Goal: Task Accomplishment & Management: Use online tool/utility

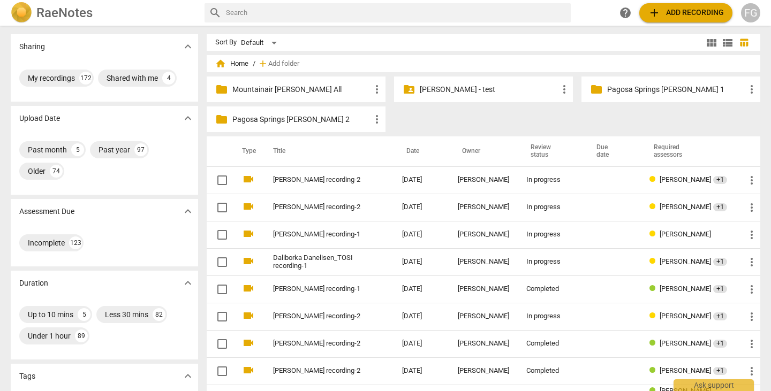
click at [673, 17] on span "add Add recording" at bounding box center [685, 12] width 76 height 13
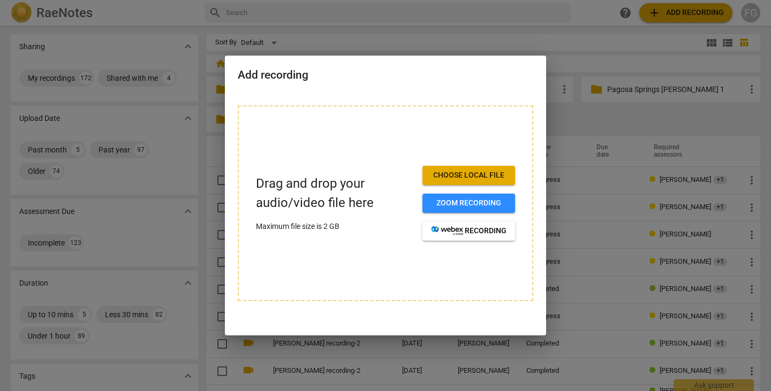
click at [475, 178] on span "Choose local file" at bounding box center [468, 175] width 75 height 11
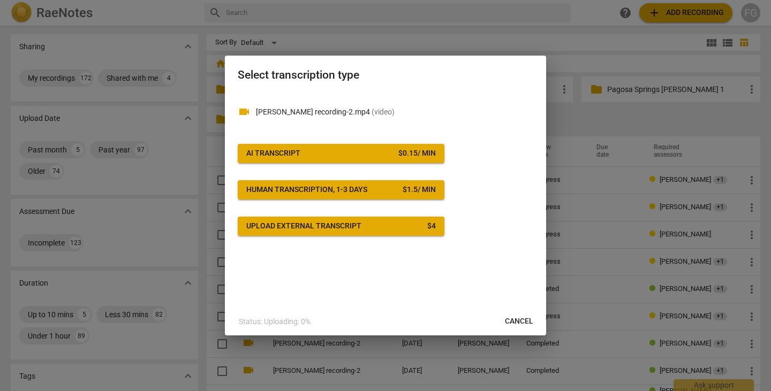
click at [387, 161] on button "AI Transcript $ 0.15 / min" at bounding box center [341, 153] width 207 height 19
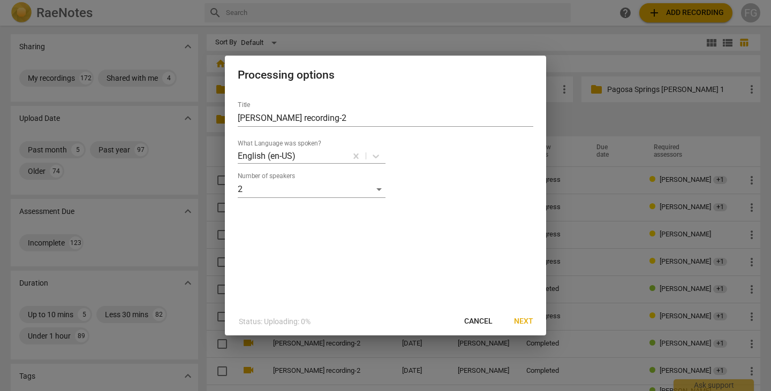
click at [523, 322] on span "Next" at bounding box center [523, 321] width 19 height 11
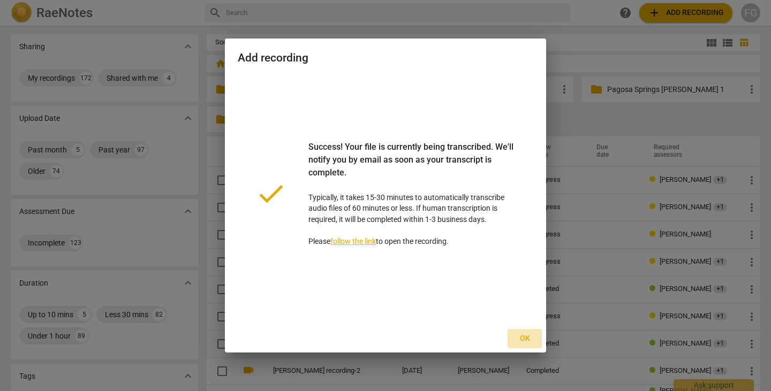
click at [523, 336] on span "Ok" at bounding box center [524, 338] width 17 height 11
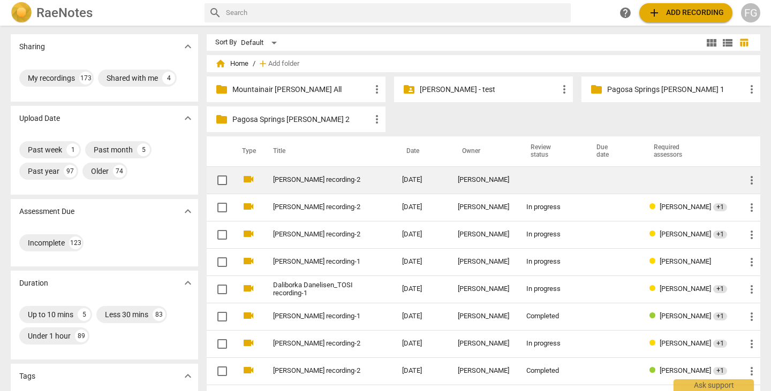
click at [349, 181] on link "[PERSON_NAME] recording-2" at bounding box center [318, 180] width 90 height 8
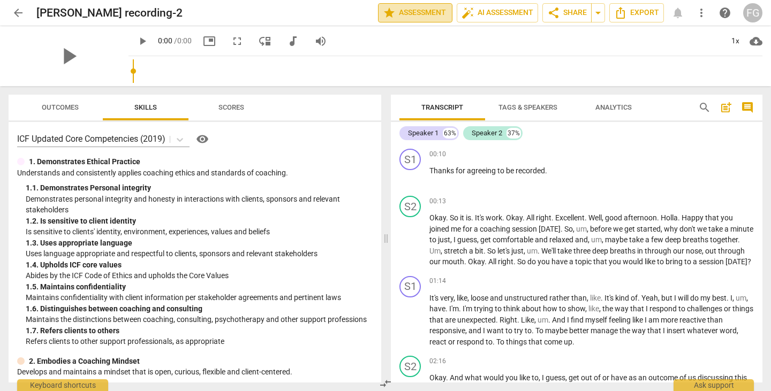
click at [421, 10] on span "star Assessment" at bounding box center [415, 12] width 65 height 13
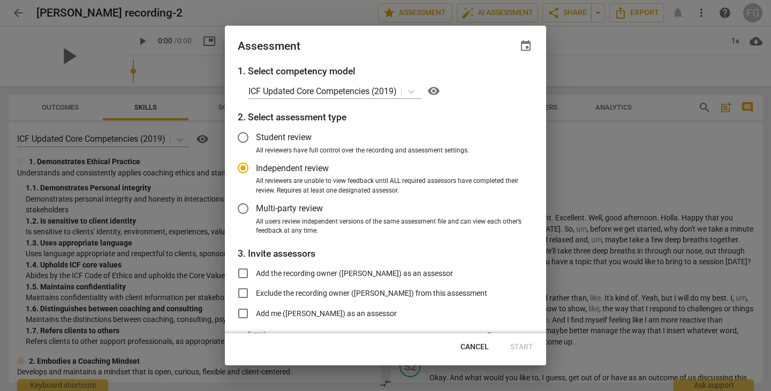
radio input "false"
click at [257, 190] on span "All reviewers are unable to view feedback until ALL required assessors have com…" at bounding box center [390, 186] width 269 height 19
click at [0, 0] on input "All reviewers are unable to view feedback until ALL required assessors have com…" at bounding box center [0, 0] width 0 height 0
click at [256, 208] on span "Multi-party review" at bounding box center [289, 208] width 67 height 12
click at [256, 208] on input "Multi-party review" at bounding box center [243, 209] width 26 height 26
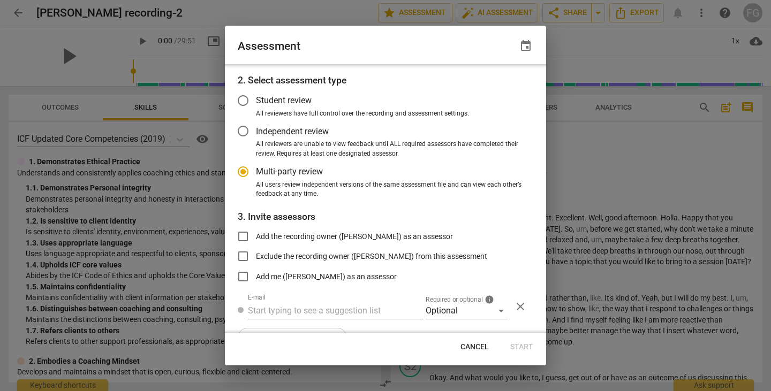
scroll to position [63, 0]
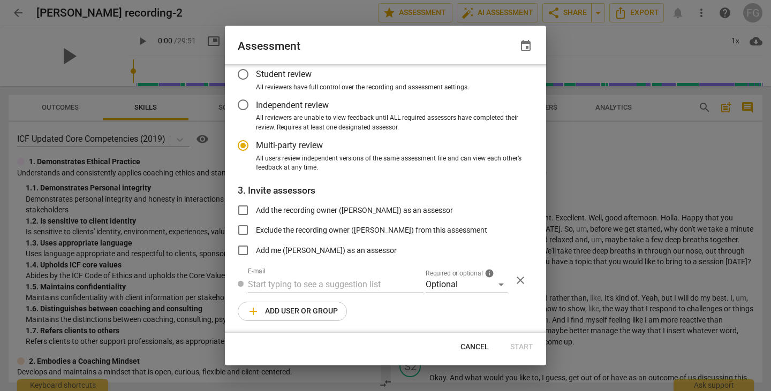
radio input "false"
click at [319, 286] on input "text" at bounding box center [336, 284] width 176 height 17
paste input "[EMAIL_ADDRESS][PERSON_NAME][DOMAIN_NAME]"
type input "[EMAIL_ADDRESS][PERSON_NAME][DOMAIN_NAME]"
click at [446, 285] on div "Optional" at bounding box center [466, 284] width 82 height 17
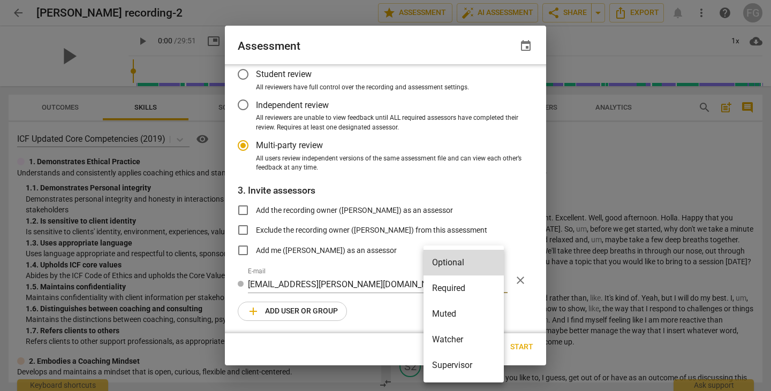
click at [444, 296] on li "Required" at bounding box center [463, 289] width 80 height 26
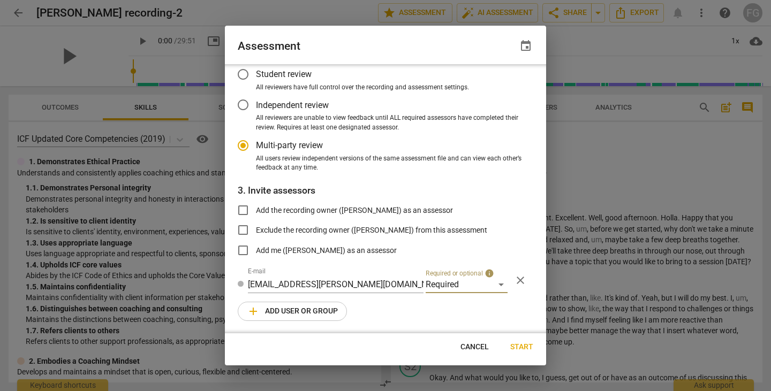
click at [282, 310] on span "add Add user or group" at bounding box center [292, 311] width 91 height 13
radio input "false"
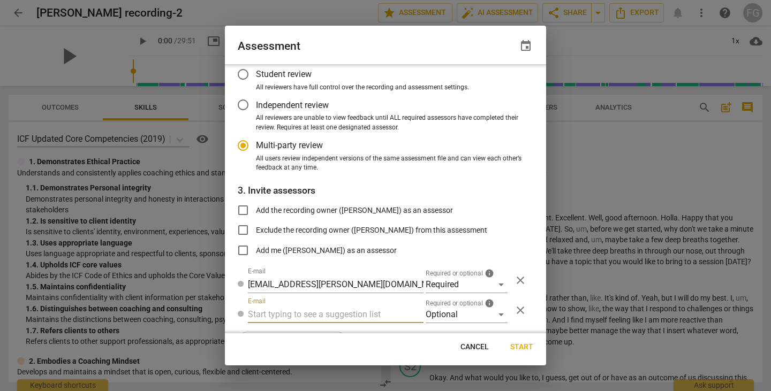
click at [321, 314] on input "text" at bounding box center [336, 314] width 176 height 17
paste input "[EMAIL_ADDRESS][DOMAIN_NAME]"
type input "[EMAIL_ADDRESS][DOMAIN_NAME]"
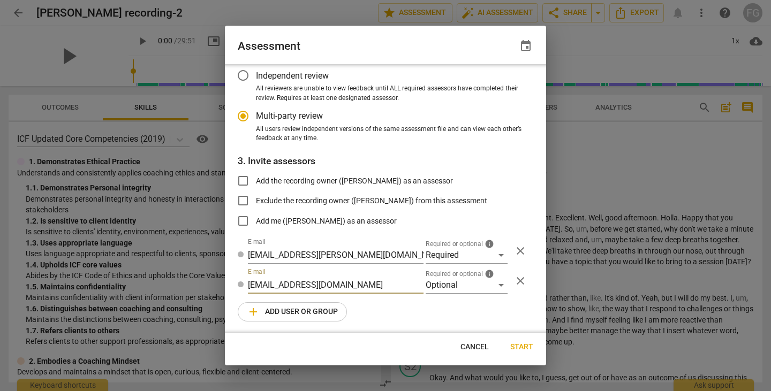
radio input "false"
type input "[EMAIL_ADDRESS][DOMAIN_NAME]"
click at [446, 286] on div "Optional" at bounding box center [466, 284] width 82 height 17
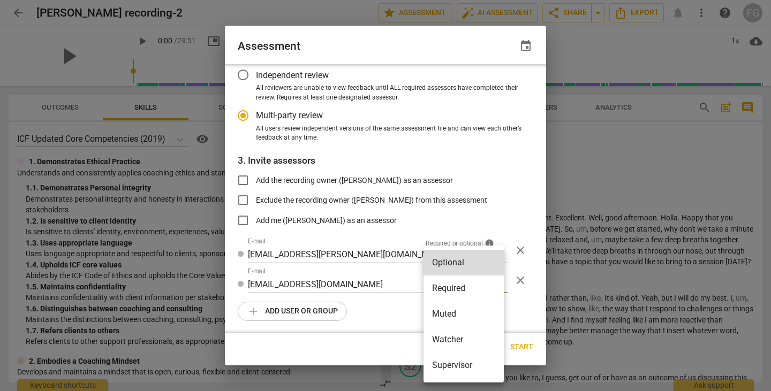
click at [446, 286] on li "Required" at bounding box center [463, 289] width 80 height 26
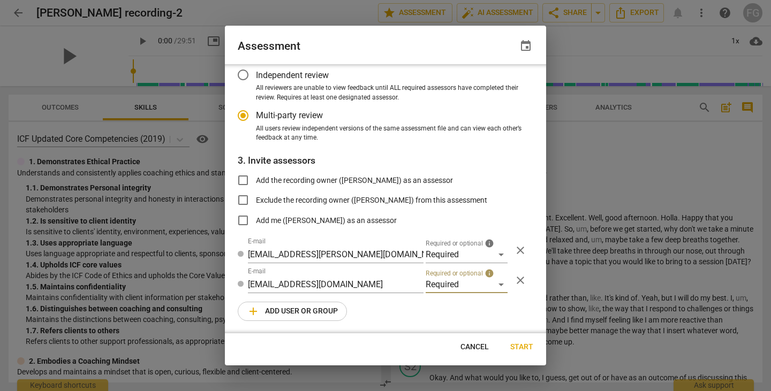
click at [312, 313] on span "add Add user or group" at bounding box center [292, 311] width 91 height 13
radio input "false"
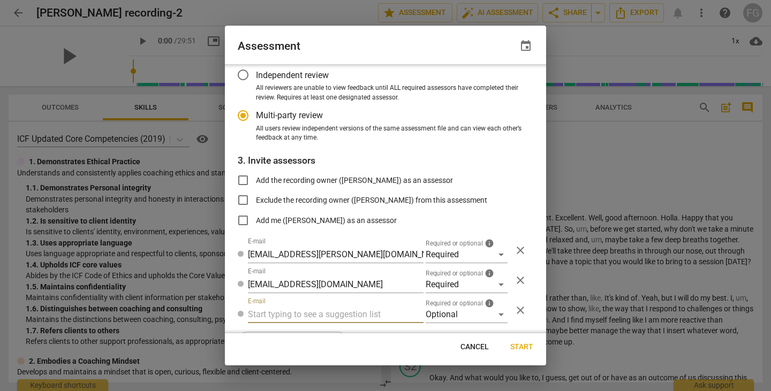
click at [361, 311] on input "text" at bounding box center [336, 314] width 176 height 17
paste input "[EMAIL_ADDRESS][DOMAIN_NAME]"
type input "[EMAIL_ADDRESS][DOMAIN_NAME]"
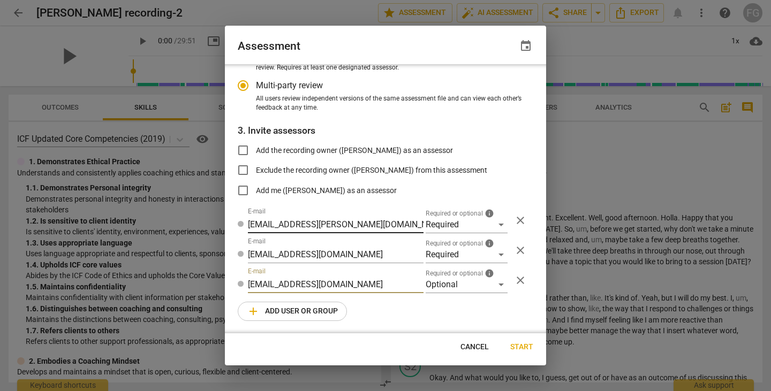
radio input "false"
type input "[EMAIL_ADDRESS][DOMAIN_NAME]"
click at [314, 310] on span "add Add user or group" at bounding box center [292, 311] width 91 height 13
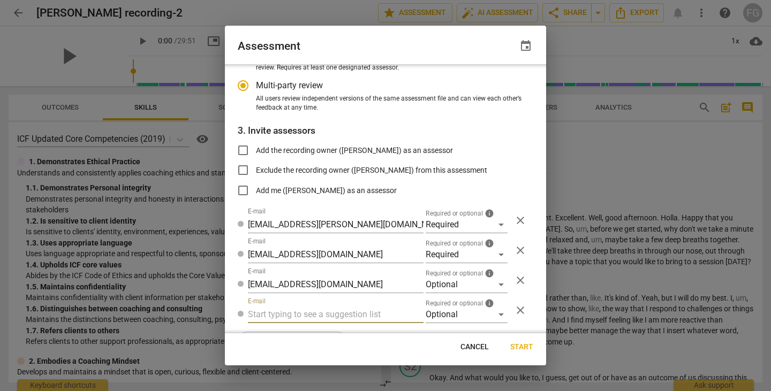
radio input "false"
click at [316, 308] on input "text" at bounding box center [336, 314] width 176 height 17
type input "[EMAIL_ADDRESS][DOMAIN_NAME]"
click at [451, 312] on div "Optional" at bounding box center [466, 314] width 82 height 17
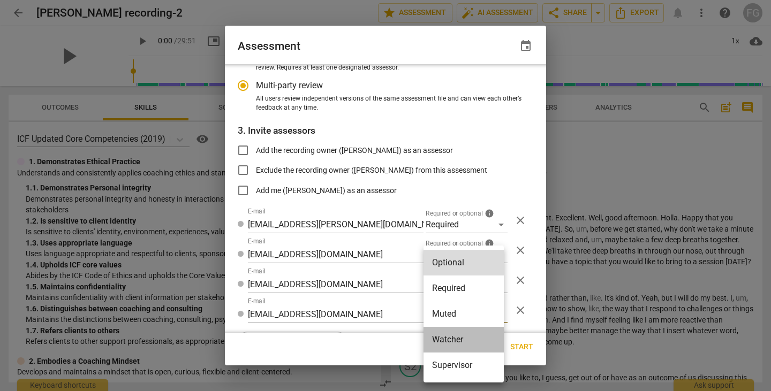
click at [446, 338] on li "Watcher" at bounding box center [463, 340] width 80 height 26
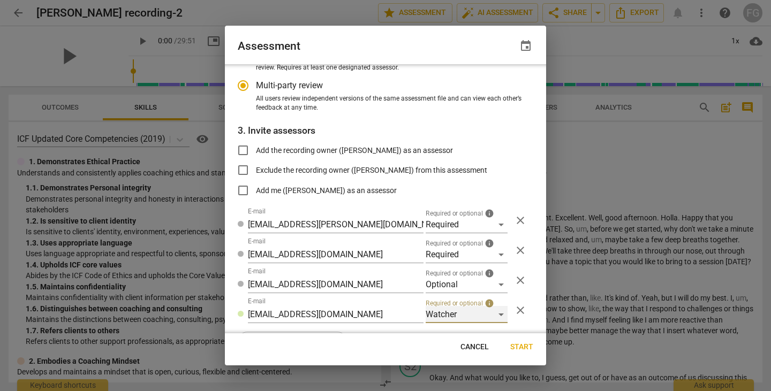
scroll to position [153, 0]
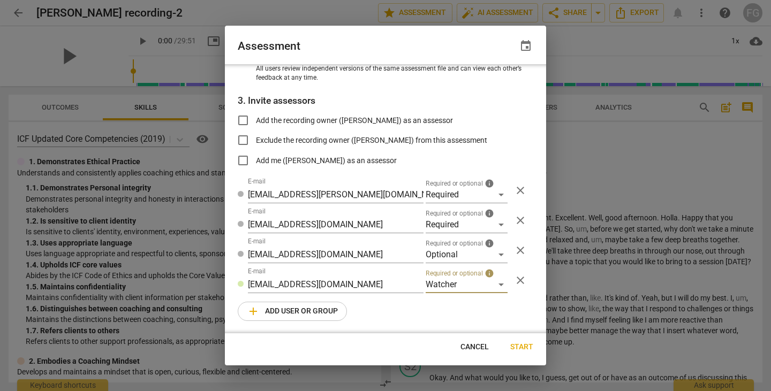
click at [309, 316] on span "add Add user or group" at bounding box center [292, 311] width 91 height 13
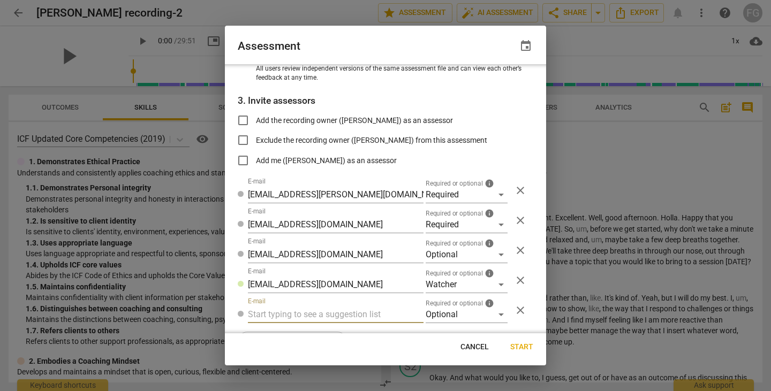
radio input "false"
click at [311, 309] on input "text" at bounding box center [336, 314] width 176 height 17
type input "[EMAIL_ADDRESS][DOMAIN_NAME]"
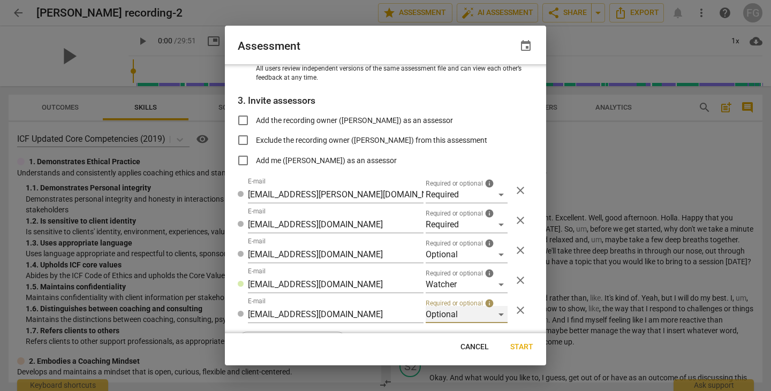
click at [443, 314] on div "Optional" at bounding box center [466, 314] width 82 height 17
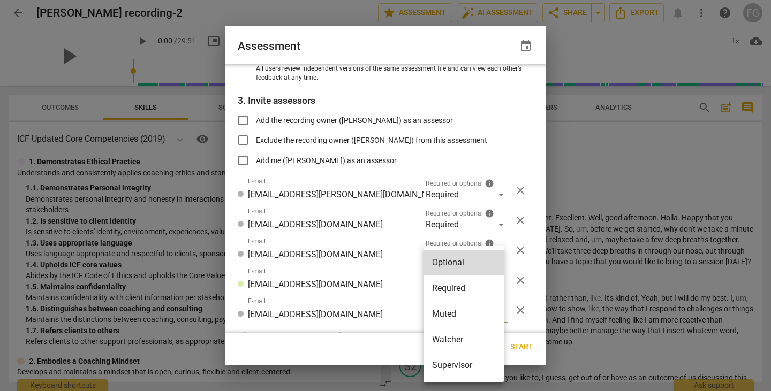
click at [450, 335] on li "Watcher" at bounding box center [463, 340] width 80 height 26
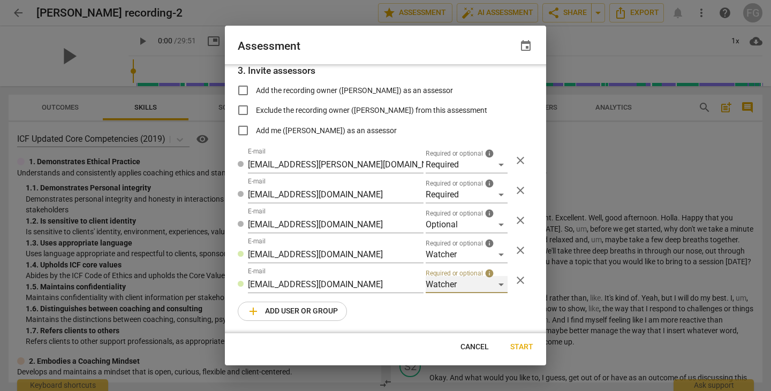
radio input "false"
click at [515, 347] on span "Start" at bounding box center [521, 347] width 23 height 11
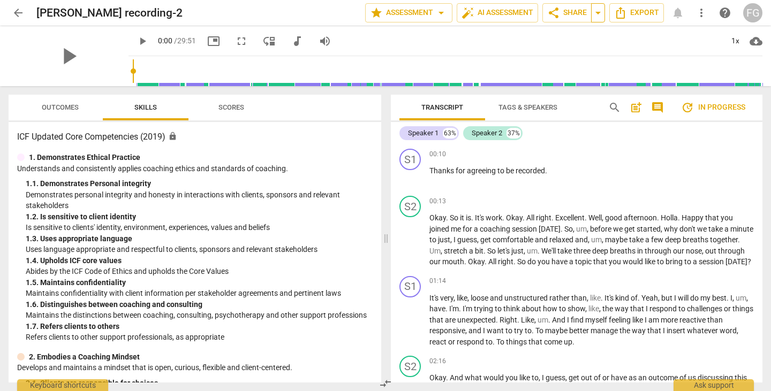
click at [597, 15] on span "arrow_drop_down" at bounding box center [597, 12] width 13 height 13
click at [561, 10] on span "share Share" at bounding box center [567, 12] width 40 height 13
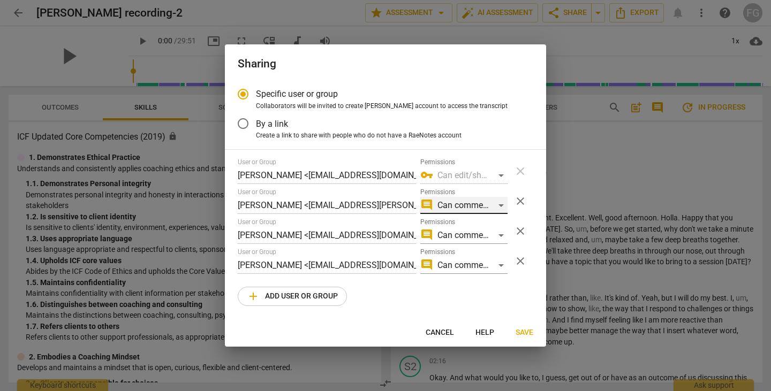
click at [506, 203] on div "comment Can comment" at bounding box center [463, 205] width 87 height 17
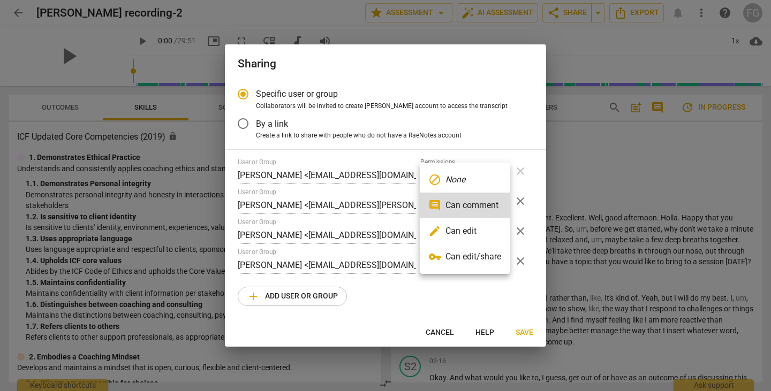
click at [490, 228] on li "edit Can edit" at bounding box center [465, 231] width 90 height 26
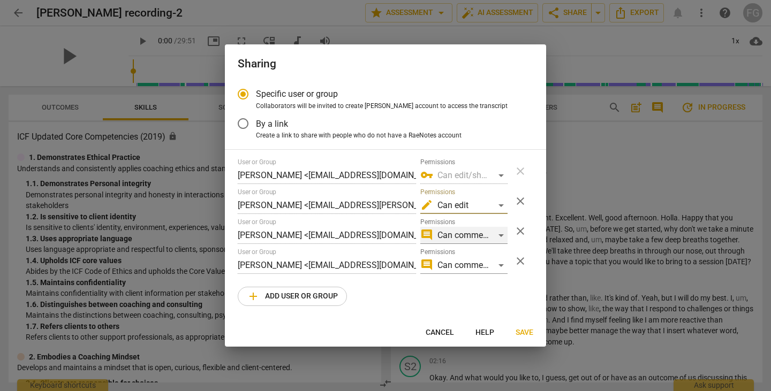
click at [503, 234] on div "comment Can comment" at bounding box center [463, 235] width 87 height 17
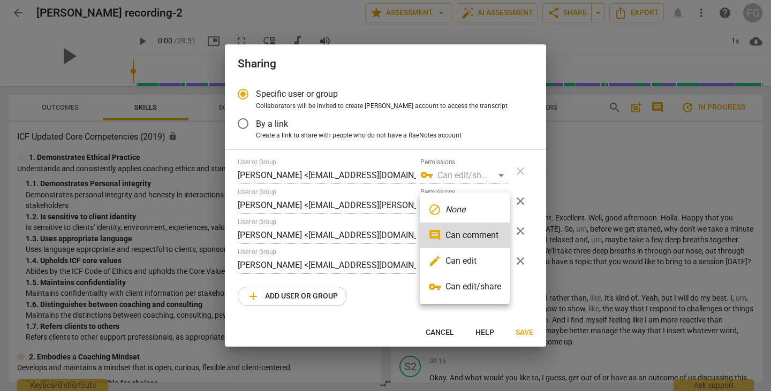
click at [466, 260] on li "edit Can edit" at bounding box center [465, 261] width 90 height 26
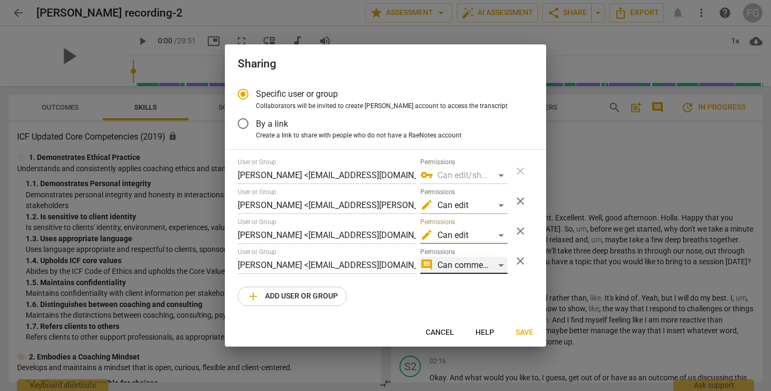
click at [493, 270] on div "comment Can comment" at bounding box center [463, 265] width 87 height 17
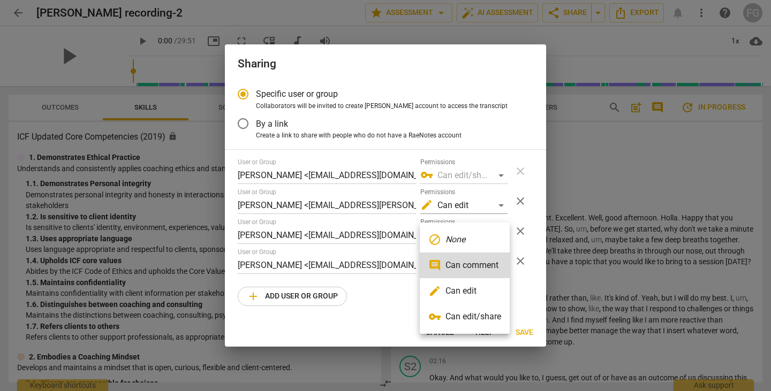
drag, startPoint x: 458, startPoint y: 292, endPoint x: 498, endPoint y: 320, distance: 48.8
click at [458, 293] on li "edit Can edit" at bounding box center [465, 291] width 90 height 26
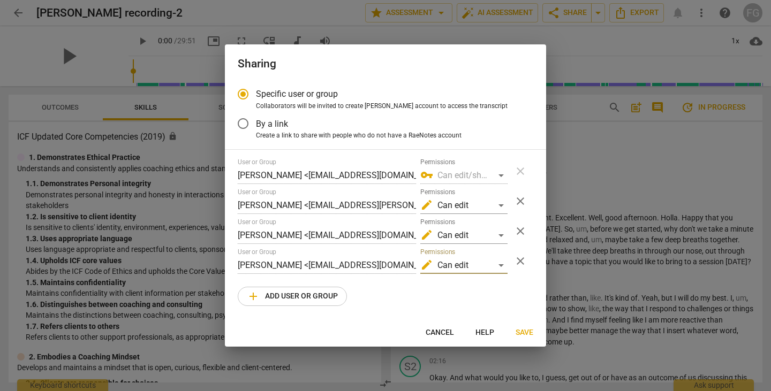
click at [513, 331] on button "Save" at bounding box center [524, 332] width 35 height 19
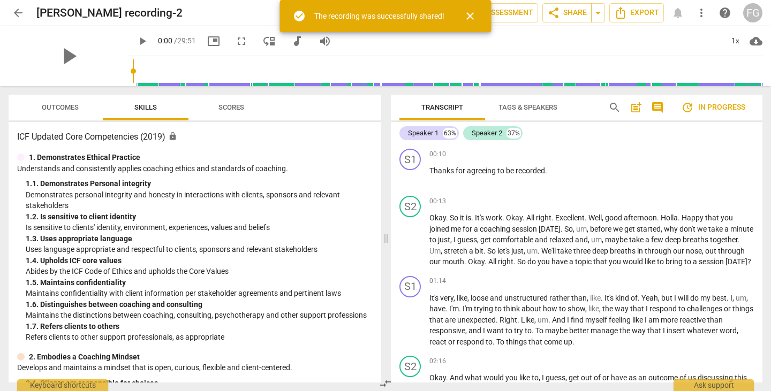
radio input "false"
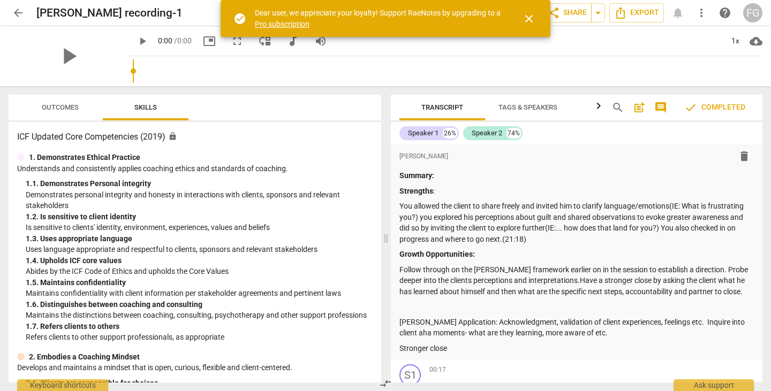
click at [529, 16] on span "close" at bounding box center [528, 18] width 13 height 13
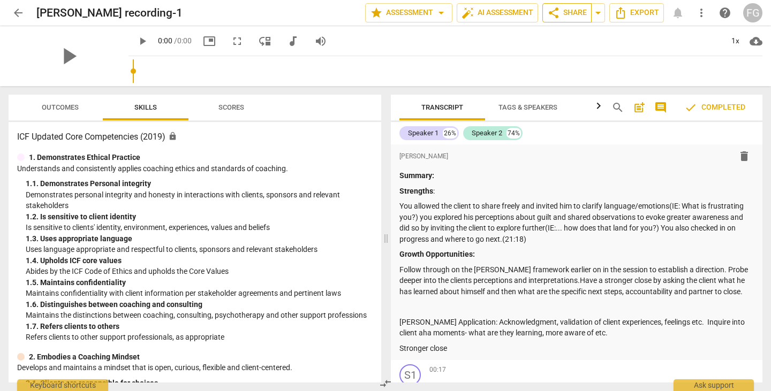
click at [567, 15] on span "share Share" at bounding box center [567, 12] width 40 height 13
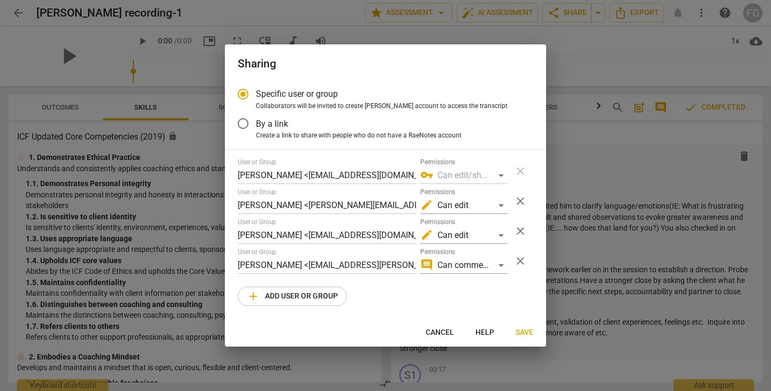
radio input "false"
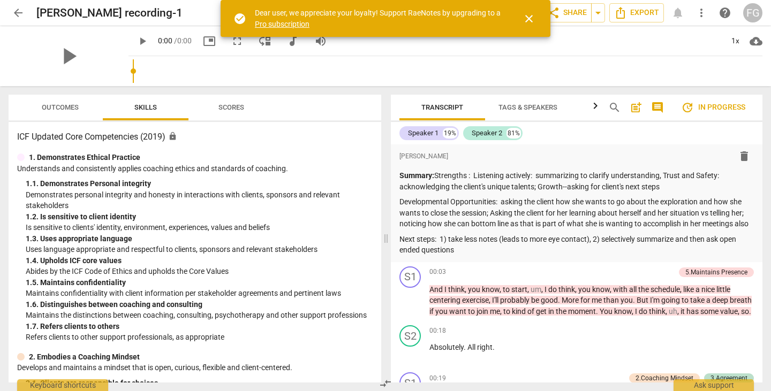
click at [522, 17] on span "close" at bounding box center [528, 18] width 13 height 13
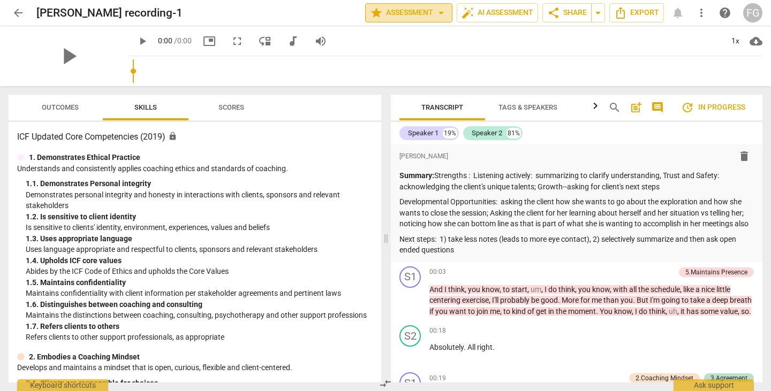
click at [420, 13] on span "star Assessment arrow_drop_down" at bounding box center [409, 12] width 78 height 13
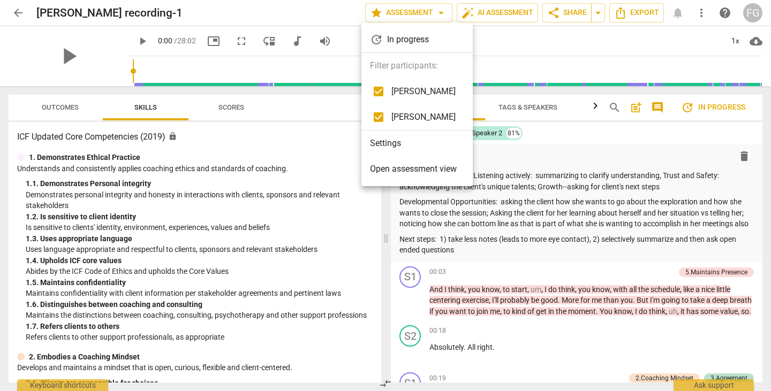
click at [569, 14] on div at bounding box center [385, 195] width 771 height 391
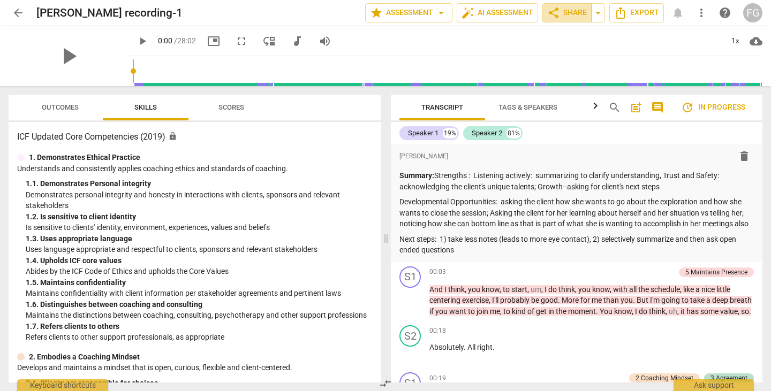
click at [568, 13] on span "share Share" at bounding box center [567, 12] width 40 height 13
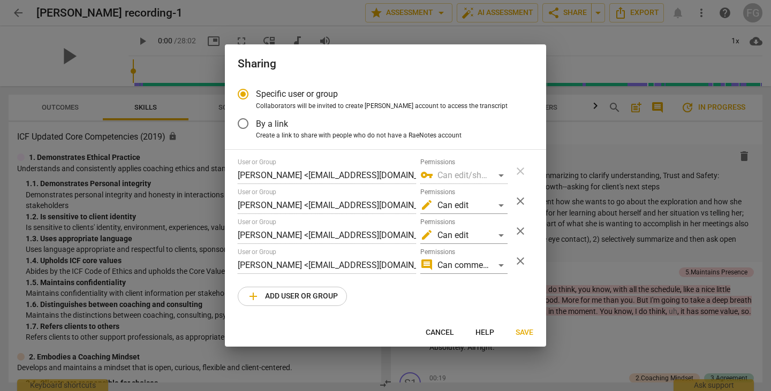
radio input "false"
